Goal: Transaction & Acquisition: Purchase product/service

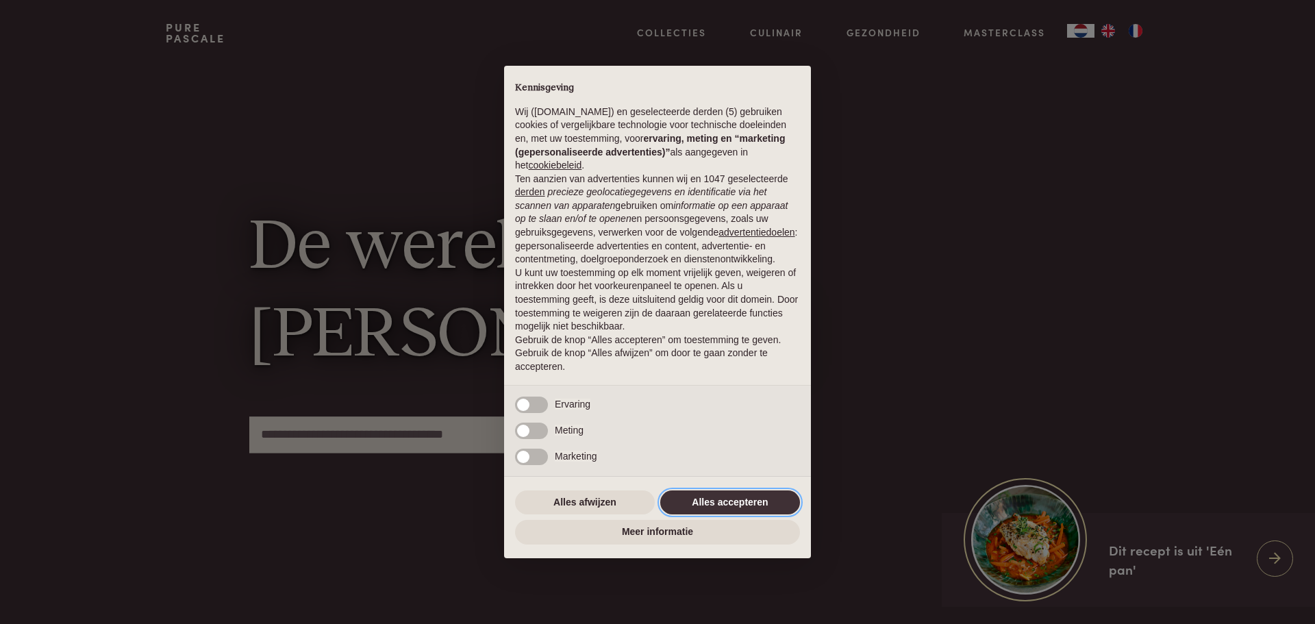
click at [724, 494] on button "Alles accepteren" at bounding box center [730, 503] width 140 height 25
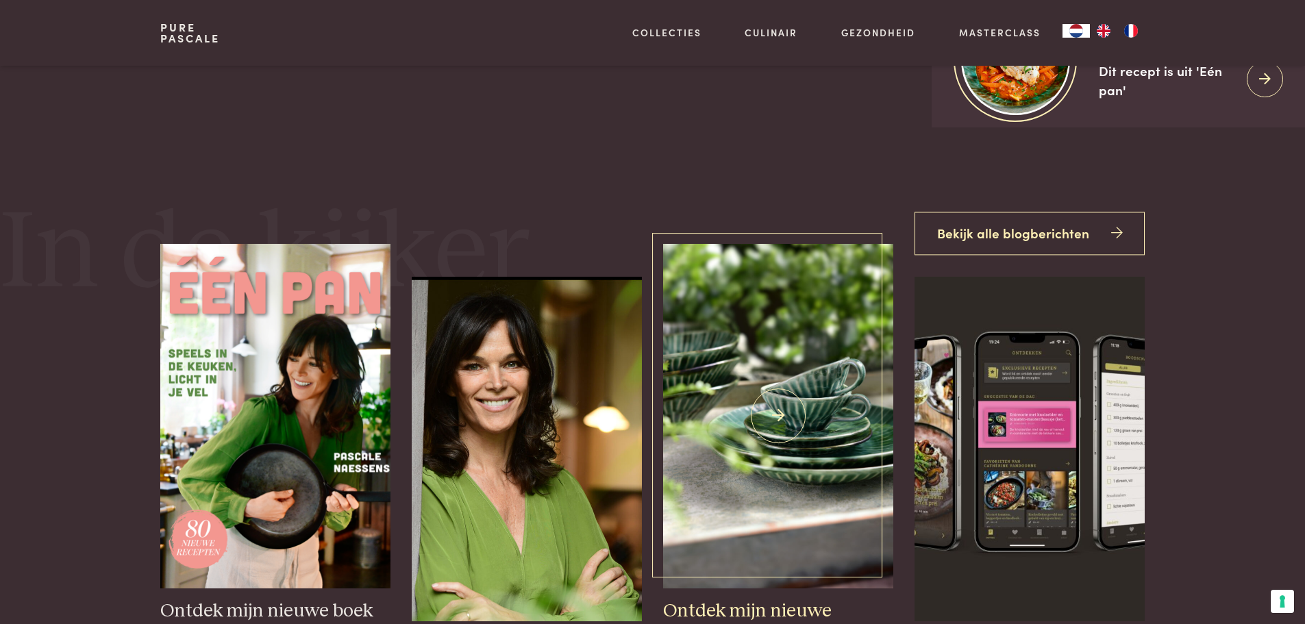
scroll to position [548, 0]
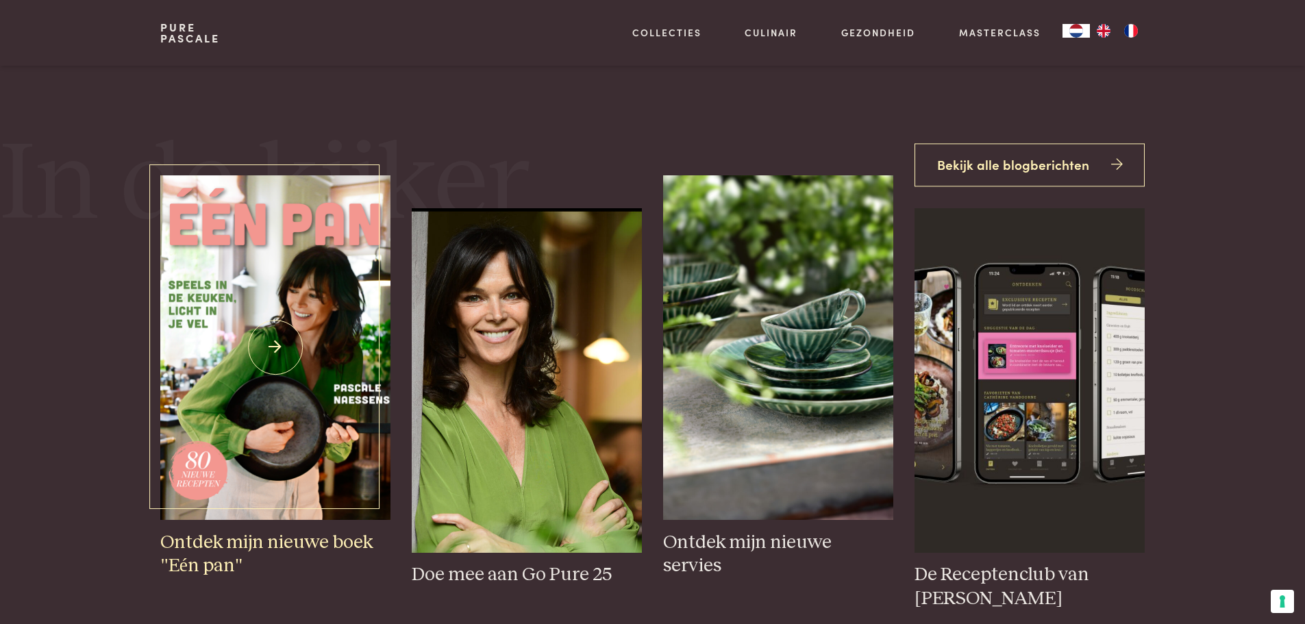
click at [237, 415] on img at bounding box center [275, 347] width 230 height 345
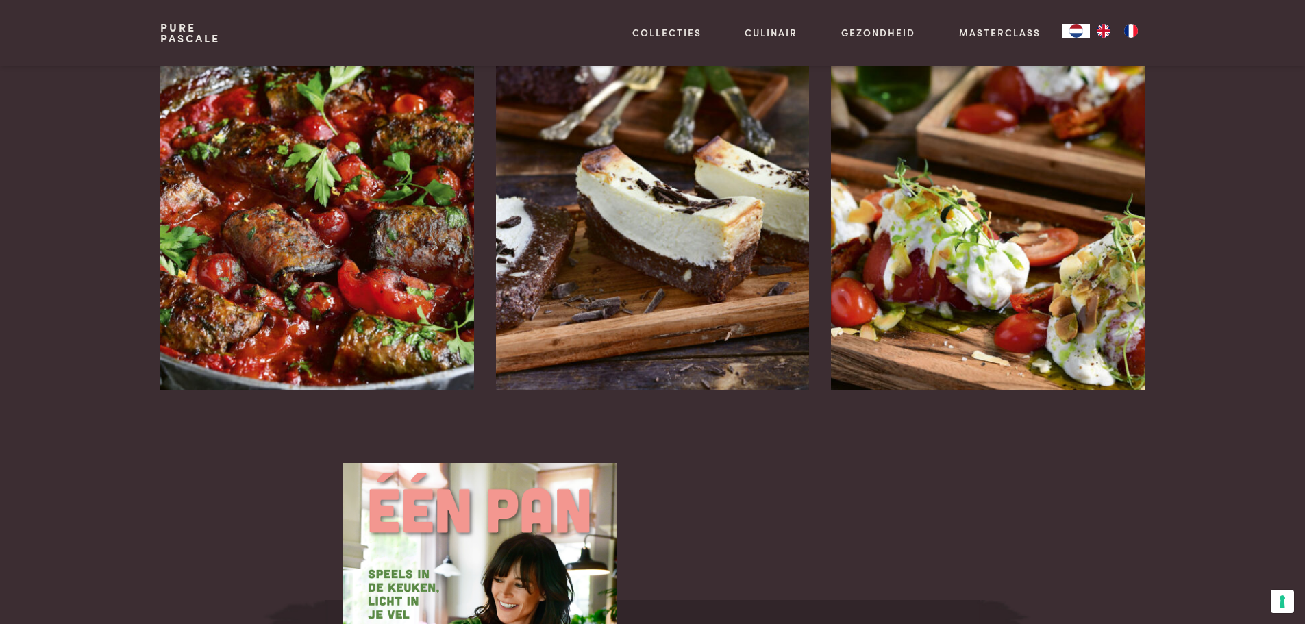
scroll to position [1850, 0]
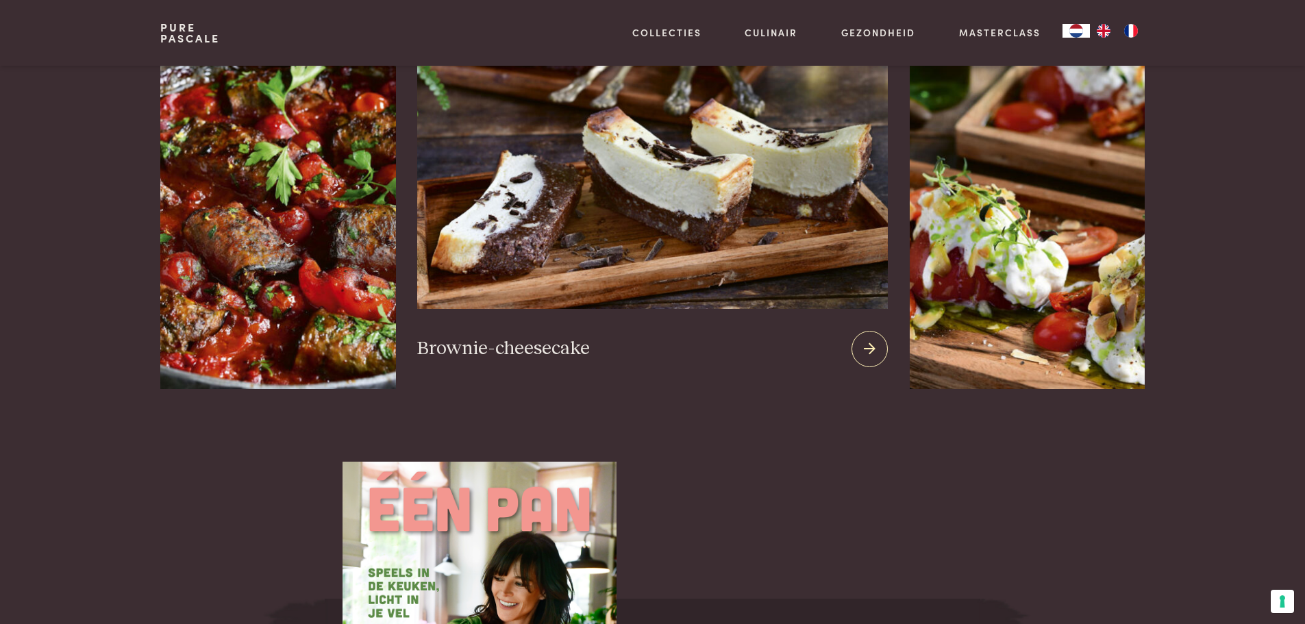
click at [680, 201] on img at bounding box center [652, 143] width 470 height 331
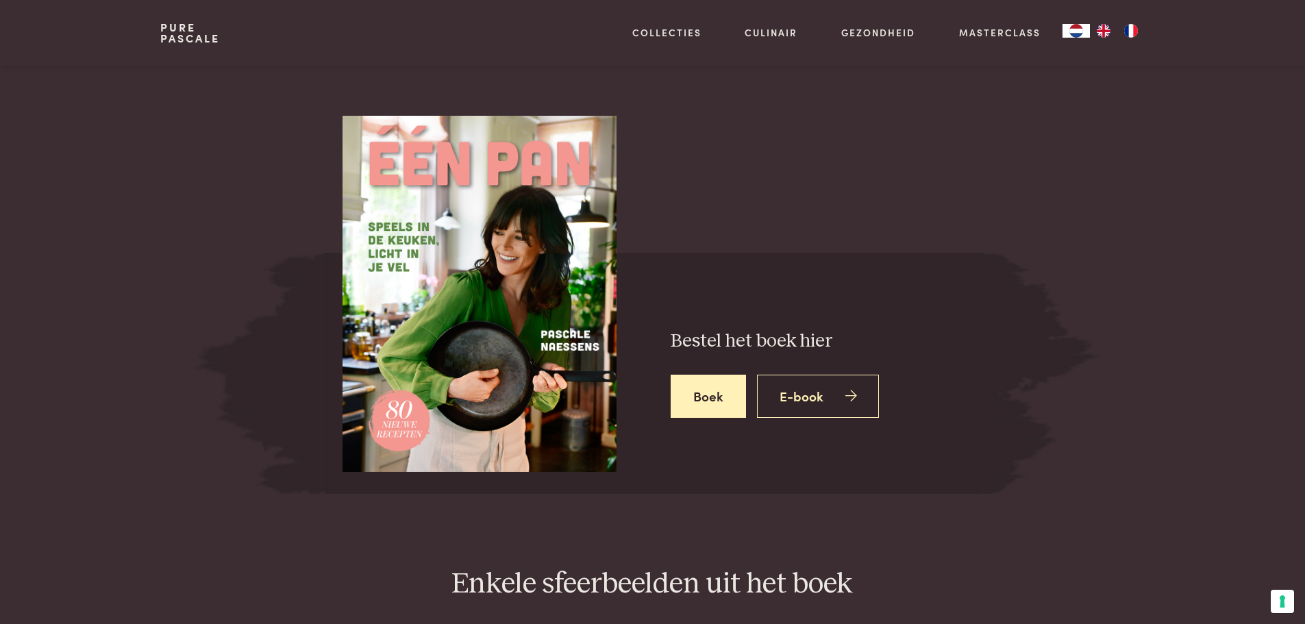
scroll to position [2261, 0]
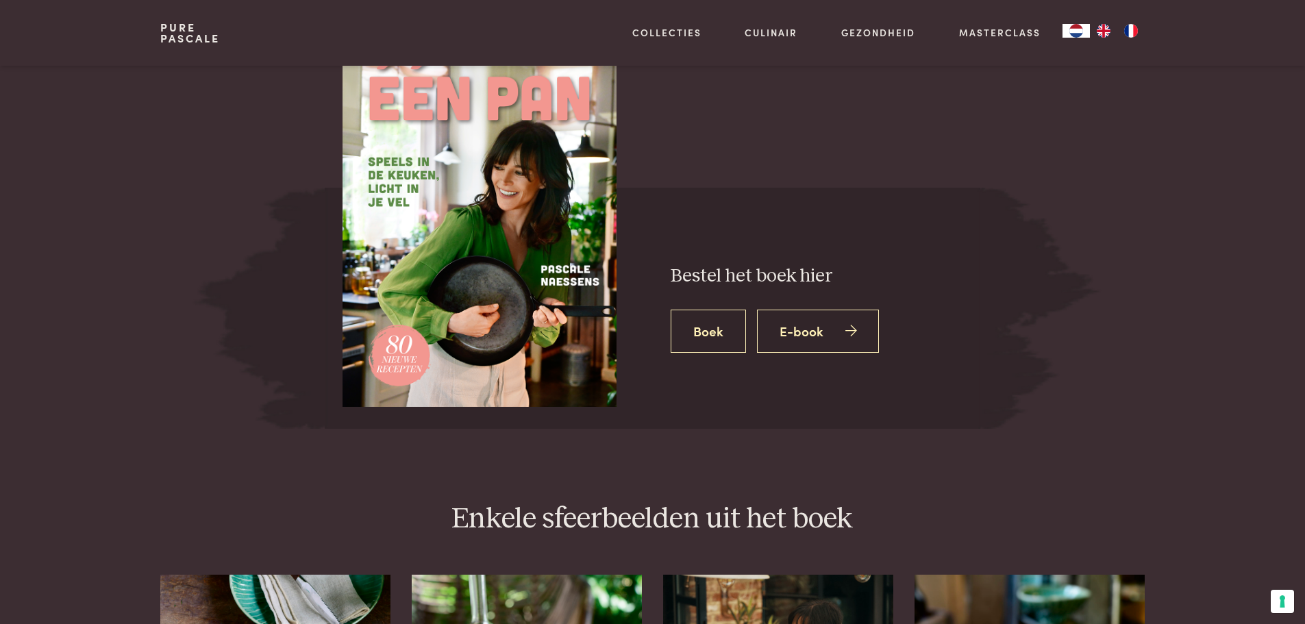
click at [704, 321] on link "Boek" at bounding box center [708, 331] width 75 height 43
